Goal: Information Seeking & Learning: Find specific fact

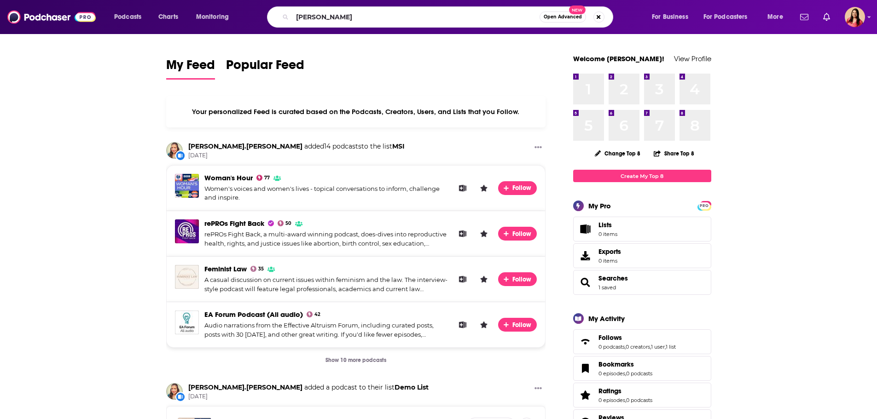
type input "[PERSON_NAME]"
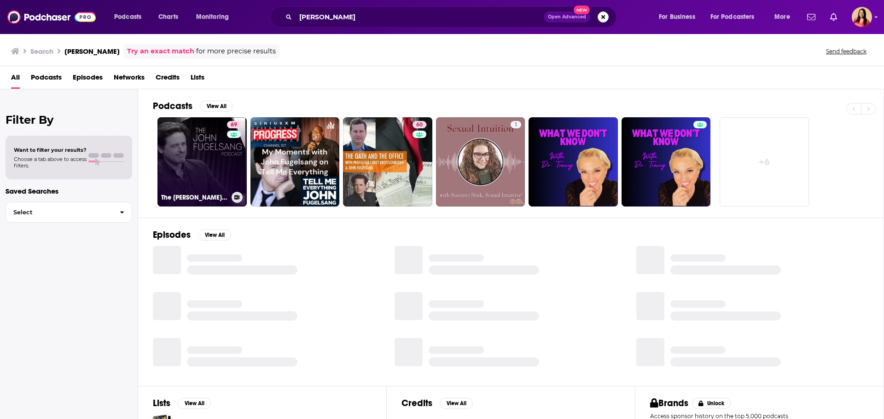
click at [209, 156] on link "69 The [PERSON_NAME] Podcast" at bounding box center [201, 161] width 89 height 89
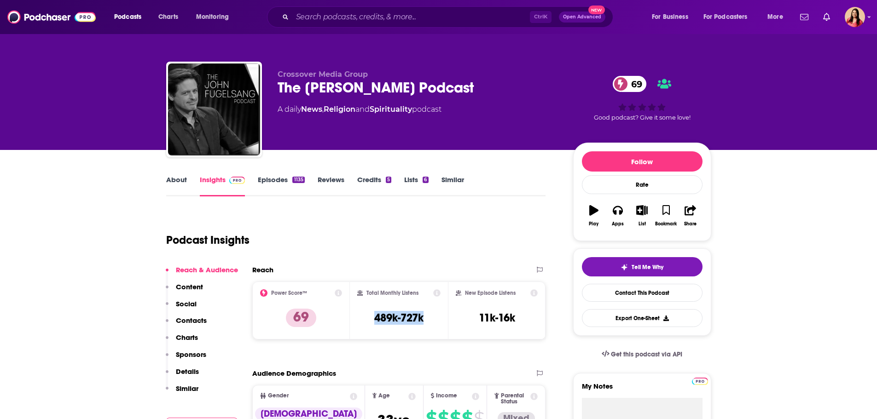
drag, startPoint x: 370, startPoint y: 317, endPoint x: 436, endPoint y: 318, distance: 65.9
click at [436, 318] on div "Total Monthly Listens 489k-727k" at bounding box center [398, 311] width 83 height 42
copy h3 "489k-727k"
drag, startPoint x: 464, startPoint y: 317, endPoint x: 523, endPoint y: 319, distance: 59.0
click at [523, 319] on div "New Episode Listens 11k-16k" at bounding box center [497, 311] width 82 height 42
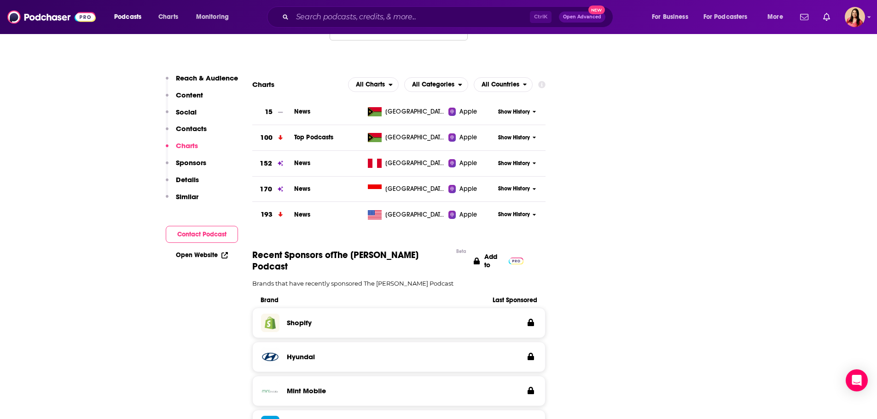
scroll to position [1105, 0]
